Goal: Book appointment/travel/reservation

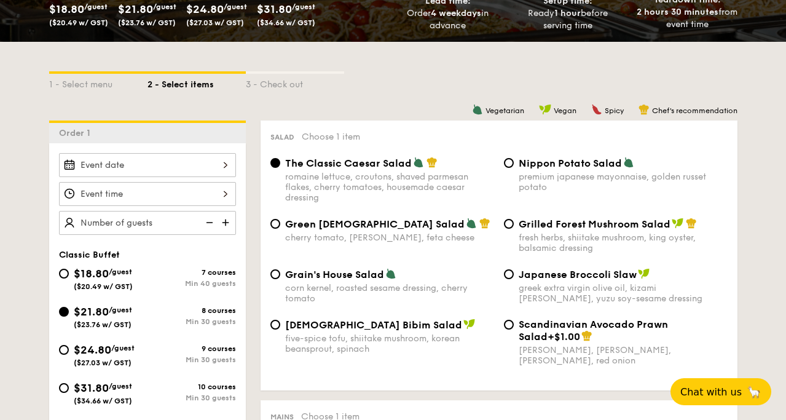
scroll to position [224, 0]
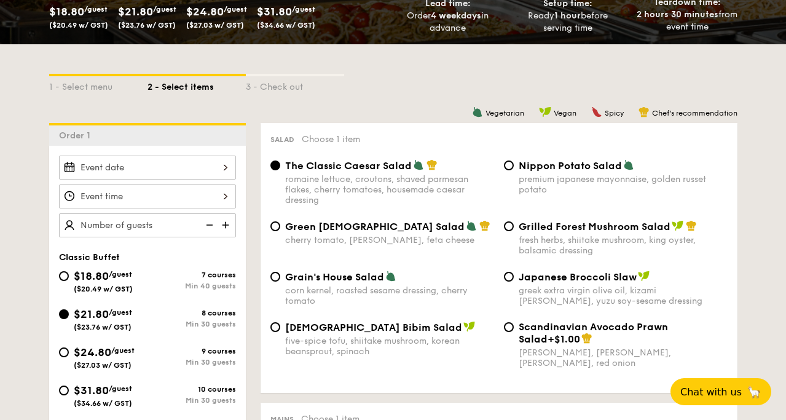
click at [227, 166] on div at bounding box center [147, 167] width 177 height 24
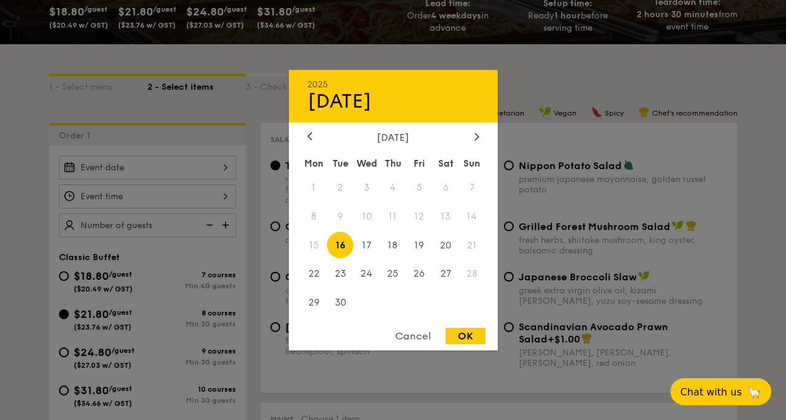
click at [468, 139] on div "[DATE]" at bounding box center [393, 137] width 172 height 12
click at [474, 138] on icon at bounding box center [476, 136] width 4 height 7
click at [443, 182] on span "4" at bounding box center [446, 187] width 26 height 26
click at [461, 335] on div "OK" at bounding box center [466, 336] width 40 height 17
type input "[DATE]"
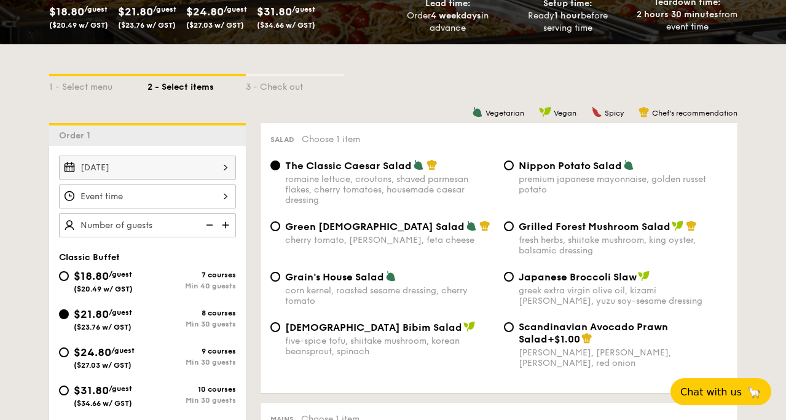
click at [193, 197] on div at bounding box center [147, 196] width 177 height 24
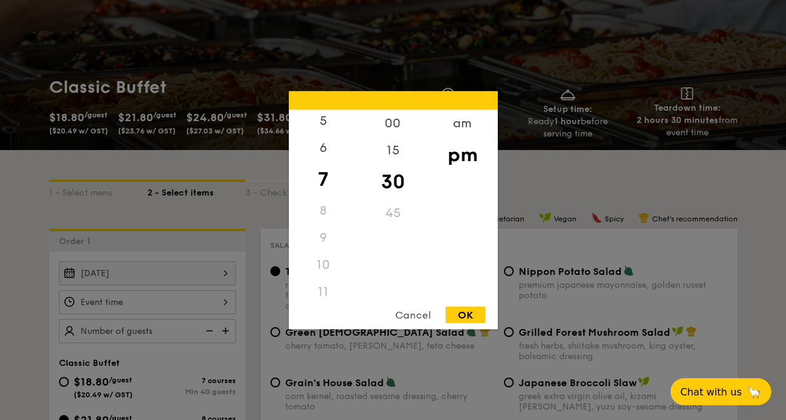
scroll to position [146, 0]
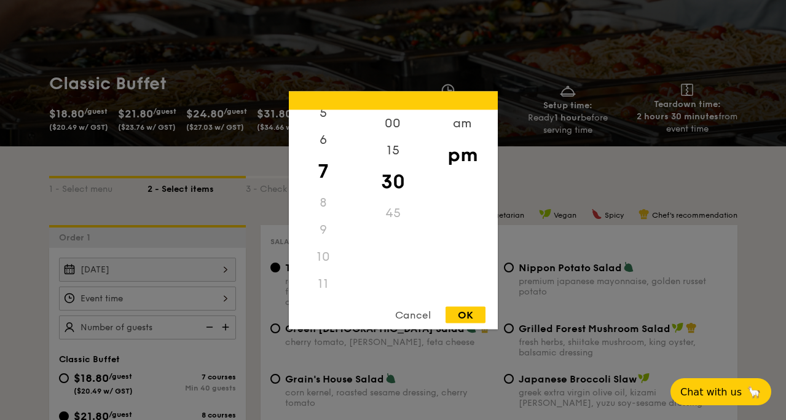
click at [328, 255] on div "10" at bounding box center [323, 256] width 69 height 27
click at [313, 256] on div "10" at bounding box center [323, 256] width 69 height 27
click at [459, 133] on div "am" at bounding box center [462, 127] width 69 height 36
click at [326, 254] on div "10" at bounding box center [323, 252] width 69 height 36
click at [329, 280] on div "11" at bounding box center [323, 288] width 69 height 36
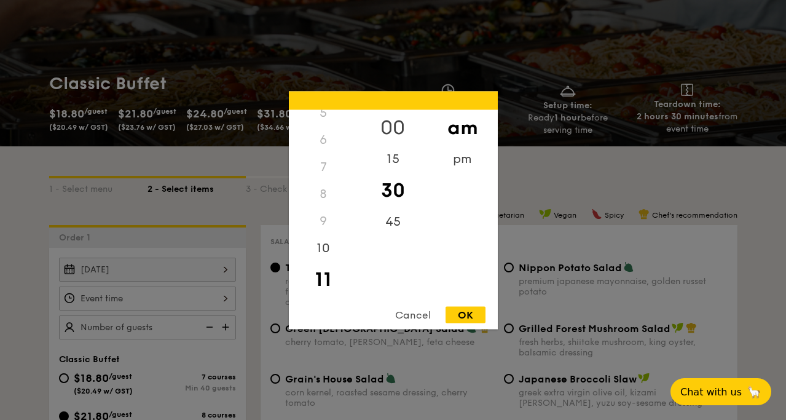
click at [392, 126] on div "00" at bounding box center [392, 127] width 69 height 36
click at [459, 315] on div "OK" at bounding box center [466, 314] width 40 height 17
type input "11:00AM"
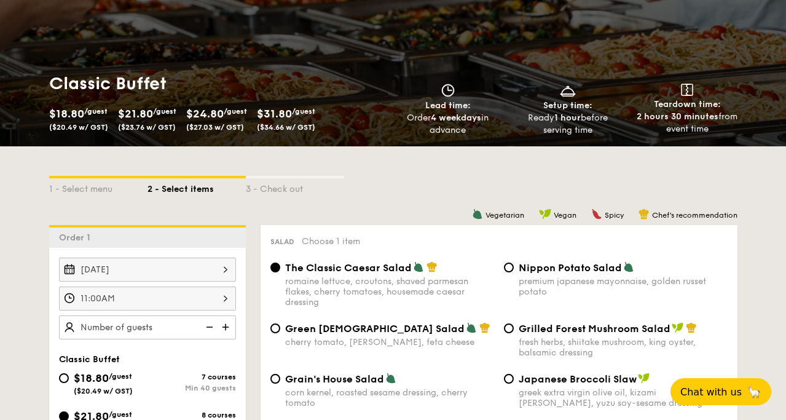
scroll to position [187, 0]
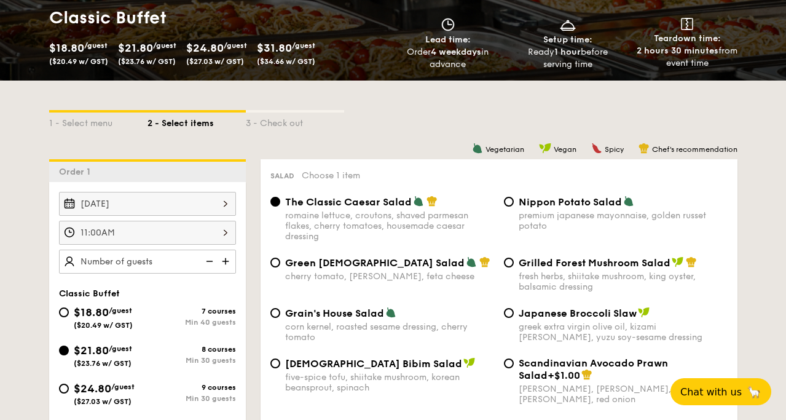
click at [226, 260] on img at bounding box center [227, 261] width 18 height 23
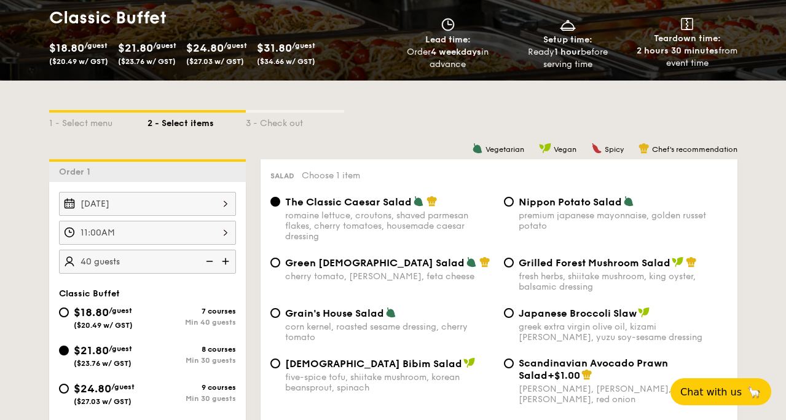
click at [226, 260] on img at bounding box center [227, 261] width 18 height 23
type input "50 guests"
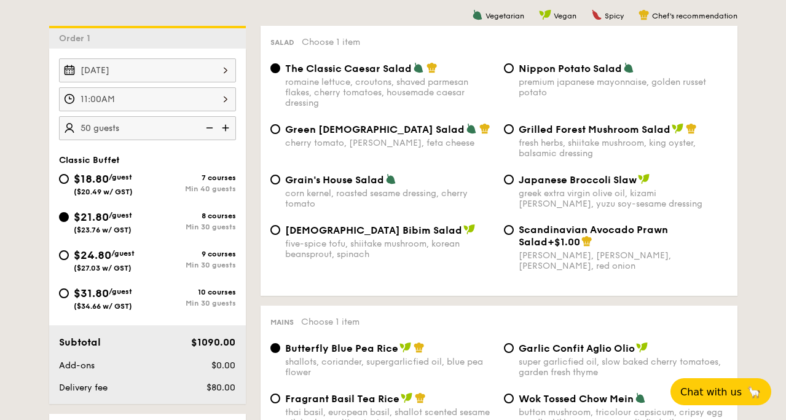
scroll to position [320, 0]
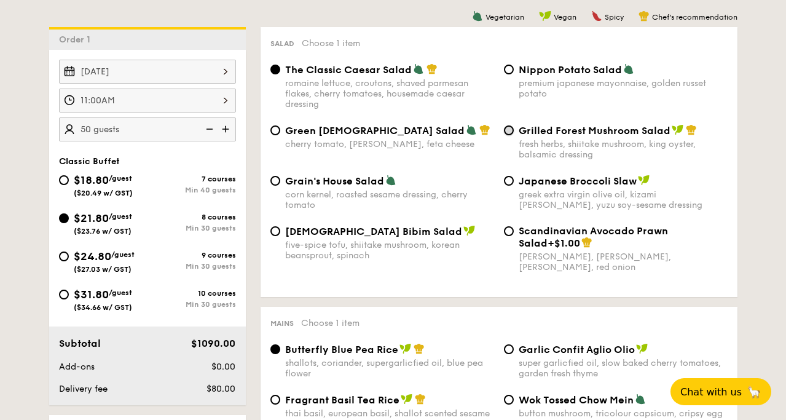
click at [510, 128] on input "Grilled Forest Mushroom Salad fresh herbs, shiitake mushroom, king oyster, bals…" at bounding box center [509, 130] width 10 height 10
radio input "true"
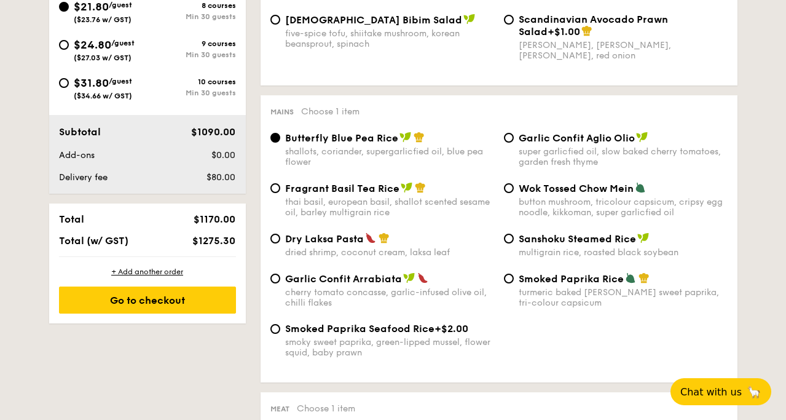
scroll to position [532, 0]
click at [511, 142] on input "Garlic Confit Aglio Olio super garlicfied oil, slow baked cherry tomatoes, gard…" at bounding box center [509, 137] width 10 height 10
radio input "true"
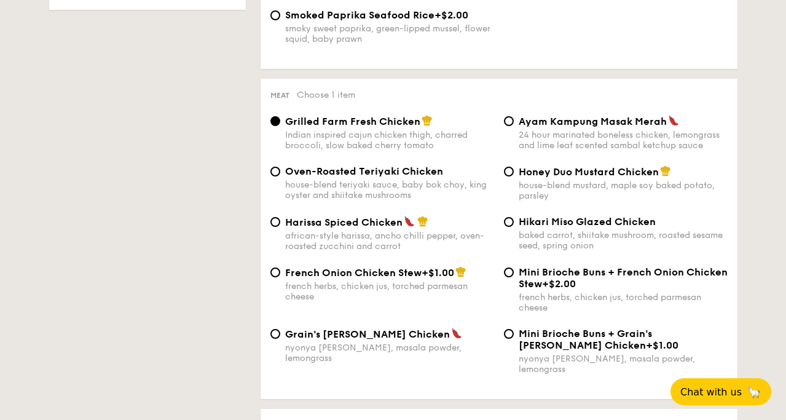
scroll to position [846, 0]
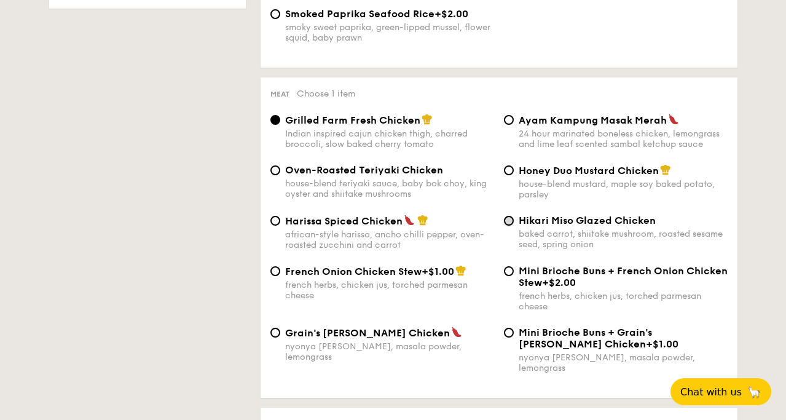
click at [508, 226] on input "Hikari Miso Glazed Chicken baked carrot, shiitake mushroom, roasted sesame seed…" at bounding box center [509, 221] width 10 height 10
radio input "true"
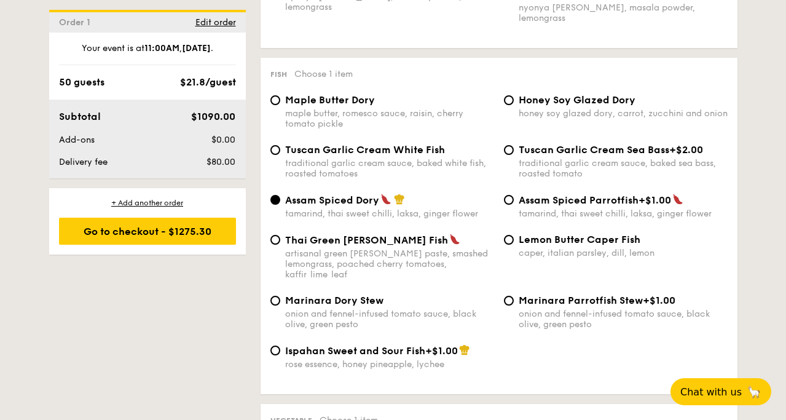
scroll to position [1197, 0]
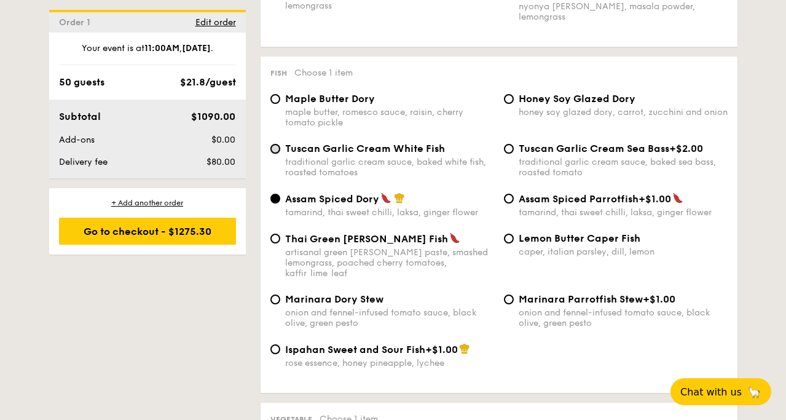
click at [278, 148] on input "Tuscan Garlic Cream White Fish traditional garlic cream sauce, baked white fish…" at bounding box center [275, 149] width 10 height 10
radio input "true"
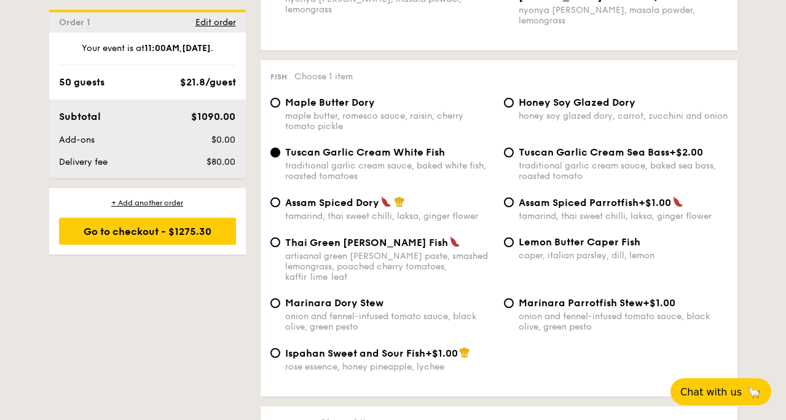
scroll to position [1202, 0]
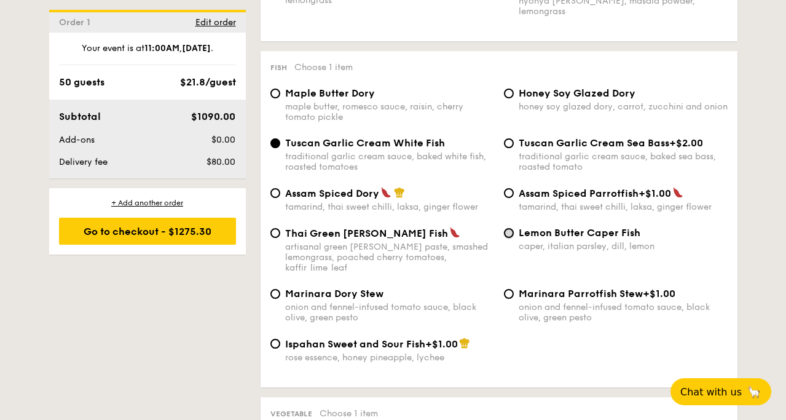
click at [507, 235] on input "Lemon Butter Caper Fish caper, italian parsley, dill, lemon" at bounding box center [509, 233] width 10 height 10
radio input "true"
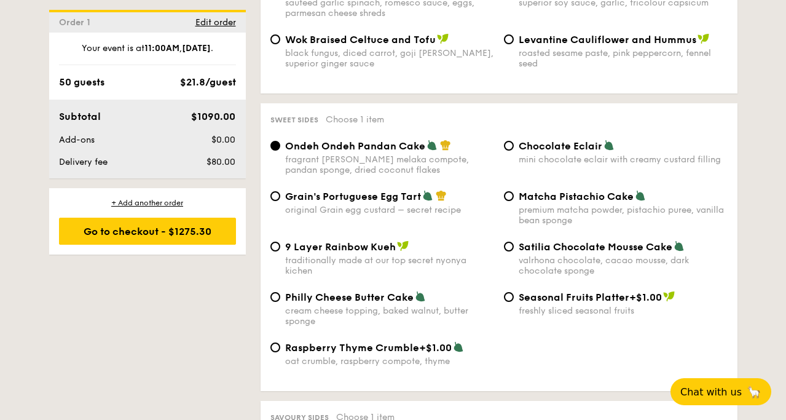
scroll to position [1768, 0]
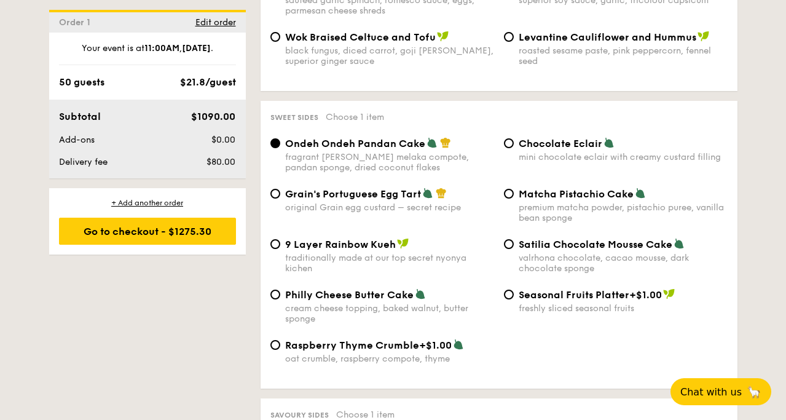
click at [285, 189] on span "Grain's Portuguese Egg Tart" at bounding box center [353, 194] width 136 height 12
click at [280, 189] on input "Grain's Portuguese Egg Tart original Grain egg custard – secret recipe" at bounding box center [275, 194] width 10 height 10
radio input "true"
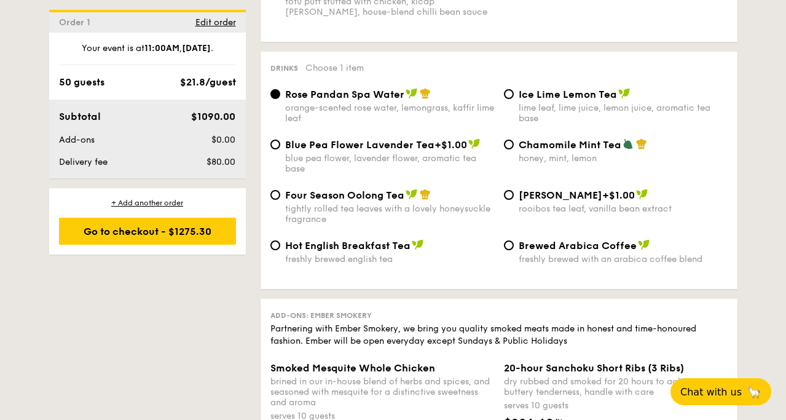
scroll to position [2362, 0]
click at [510, 93] on input "Ice Lime Lemon Tea lime leaf, lime juice, lemon juice, aromatic tea base" at bounding box center [509, 94] width 10 height 10
radio input "true"
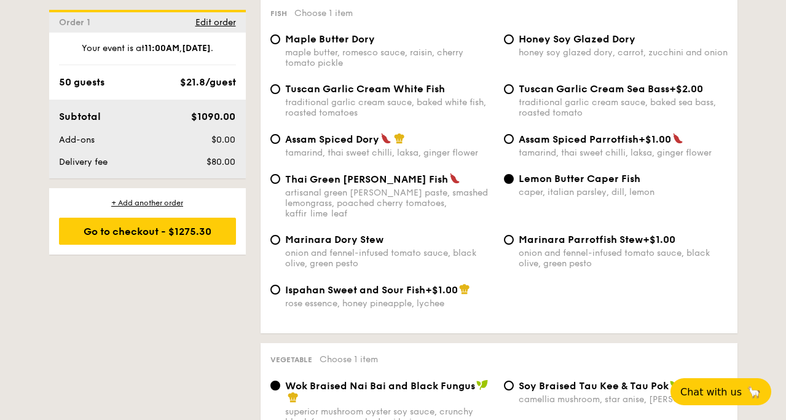
scroll to position [1254, 0]
